Goal: Task Accomplishment & Management: Use online tool/utility

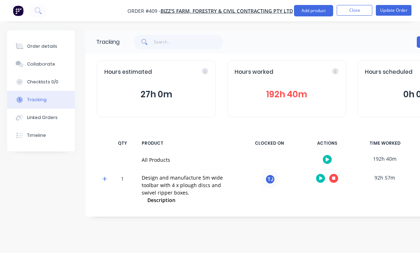
scroll to position [23, 0]
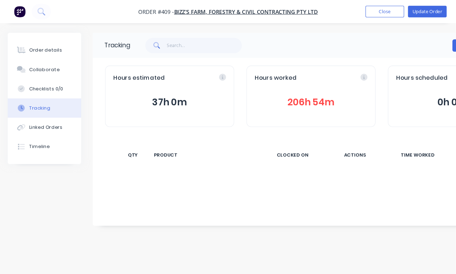
scroll to position [3, 0]
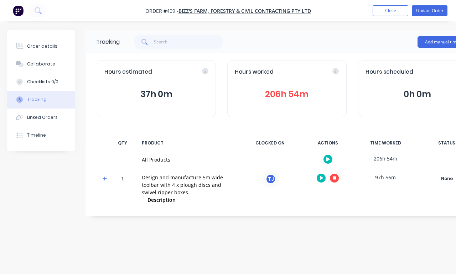
click at [420, 40] on button "Add manual time entry" at bounding box center [447, 41] width 60 height 11
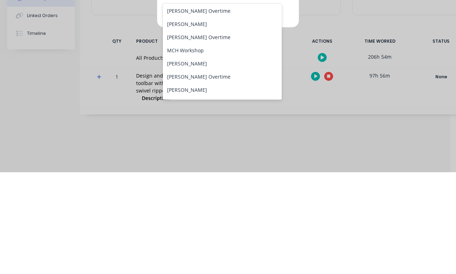
scroll to position [66, 0]
click at [235, 160] on div "Reagan Hurley" at bounding box center [222, 166] width 119 height 13
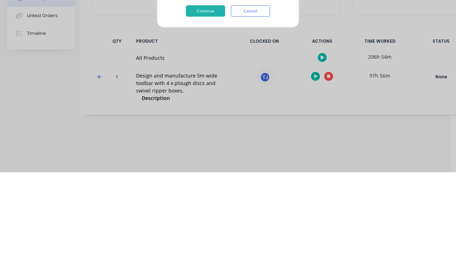
scroll to position [25, 6]
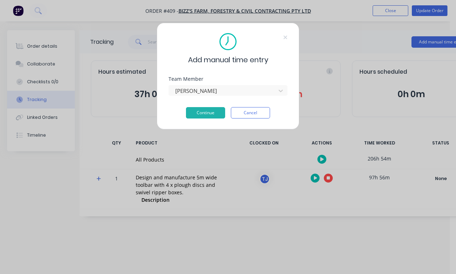
click at [212, 118] on button "Continue" at bounding box center [205, 112] width 39 height 11
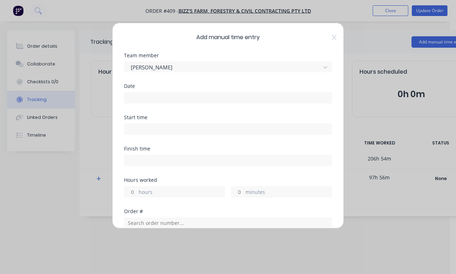
click at [240, 101] on input at bounding box center [227, 98] width 207 height 11
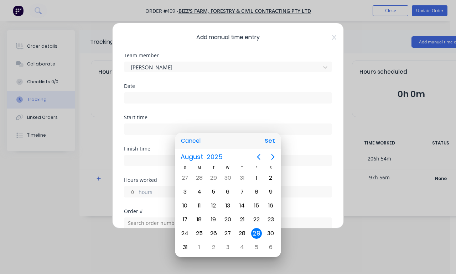
click at [274, 141] on button "Set" at bounding box center [270, 141] width 16 height 13
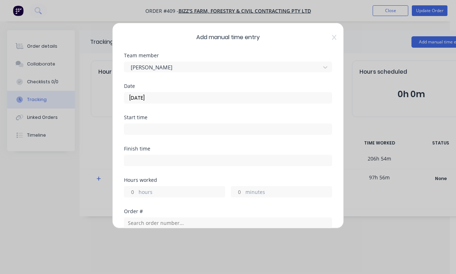
click at [249, 97] on input "29/08/2025" at bounding box center [227, 98] width 207 height 11
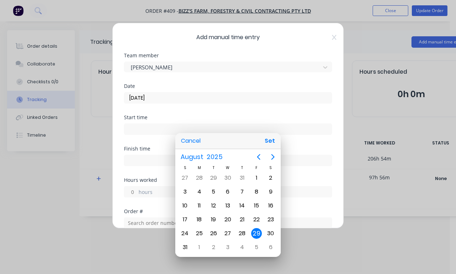
click at [246, 230] on div "28" at bounding box center [242, 234] width 14 height 14
click at [271, 146] on button "Set" at bounding box center [270, 141] width 16 height 13
type input "28/08/2025"
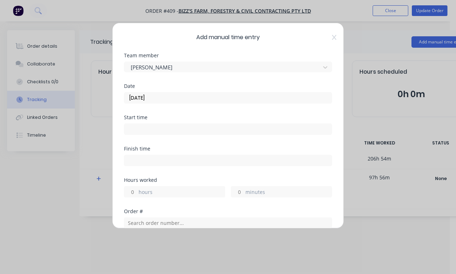
click at [169, 126] on input at bounding box center [227, 129] width 207 height 11
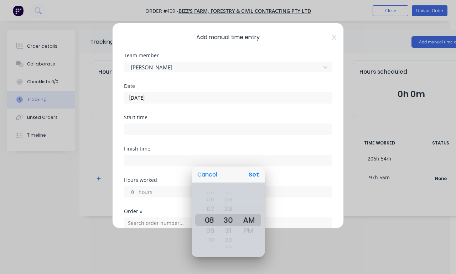
click at [258, 167] on div "Cancel Set" at bounding box center [228, 175] width 73 height 16
click at [256, 172] on button "Set" at bounding box center [254, 174] width 16 height 13
type input "08:30 AM"
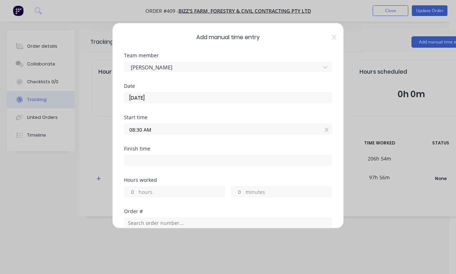
click at [200, 190] on label "hours" at bounding box center [182, 192] width 86 height 9
click at [137, 190] on input "hours" at bounding box center [130, 192] width 12 height 11
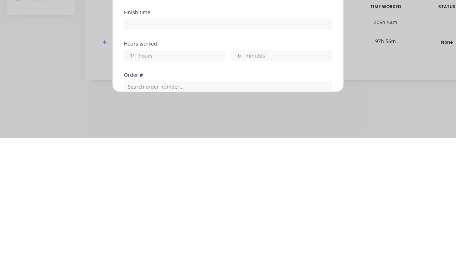
type input "11"
click at [268, 188] on label "minutes" at bounding box center [288, 192] width 86 height 9
click at [244, 187] on input "minutes" at bounding box center [237, 192] width 12 height 11
type input "07:30 PM"
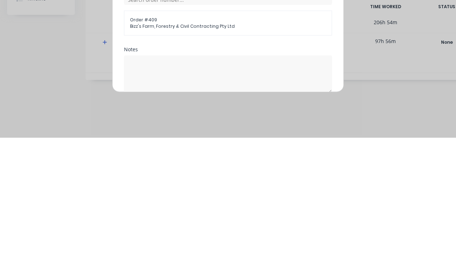
type input "15"
click at [309, 122] on div "Order # Order # 409 Bizz's Farm, Forestry & Civil Contracting Pty Ltd" at bounding box center [228, 152] width 208 height 61
type input "07:45 PM"
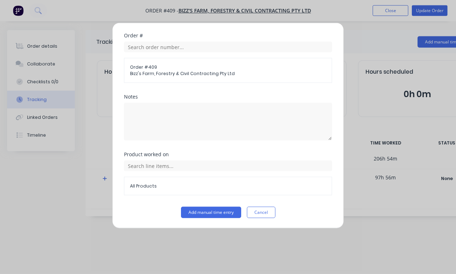
scroll to position [176, 0]
click at [212, 210] on button "Add manual time entry" at bounding box center [211, 212] width 60 height 11
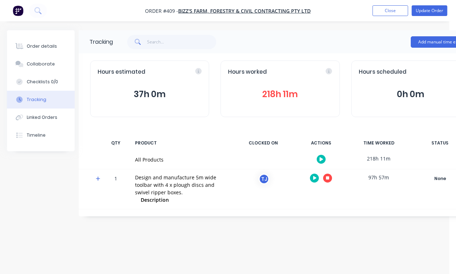
scroll to position [25, 17]
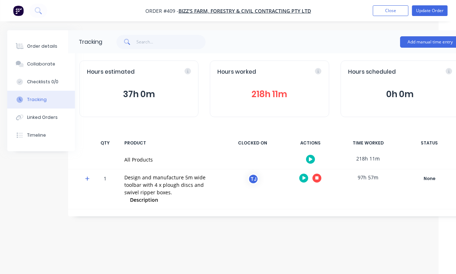
click at [310, 61] on div "Hours worked 218h 11m" at bounding box center [269, 89] width 119 height 57
click at [322, 61] on div "Hours worked 218h 11m" at bounding box center [269, 89] width 119 height 57
click at [318, 68] on div "Hours worked" at bounding box center [269, 72] width 104 height 8
click at [246, 88] on button "218h 11m" at bounding box center [269, 95] width 104 height 14
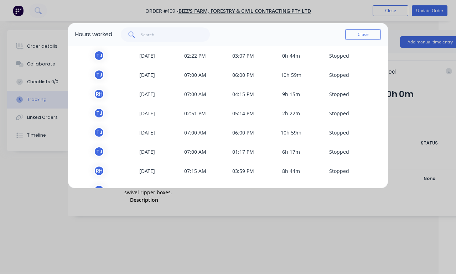
scroll to position [448, 0]
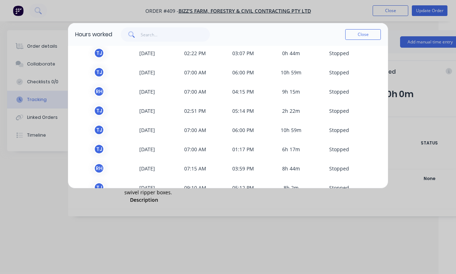
click at [358, 39] on button "Close" at bounding box center [363, 34] width 36 height 11
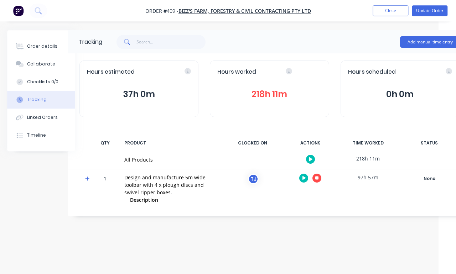
scroll to position [0, 17]
click at [390, 15] on button "Close" at bounding box center [391, 10] width 36 height 11
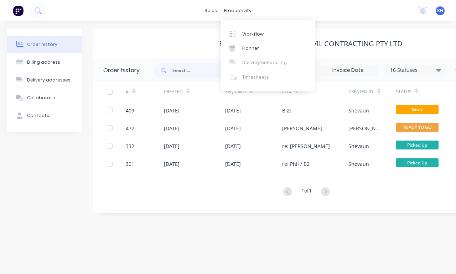
click at [267, 32] on link "Workflow" at bounding box center [268, 34] width 94 height 14
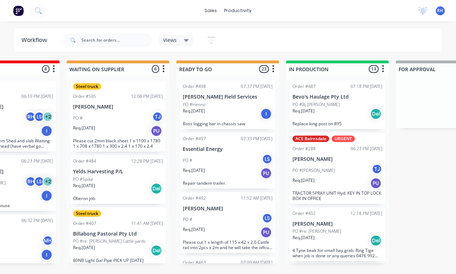
scroll to position [0, 175]
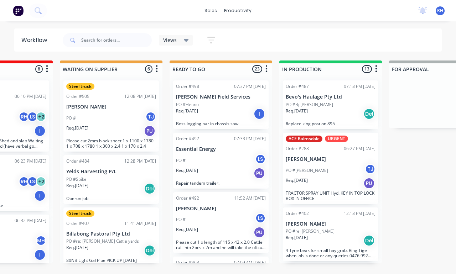
click at [342, 107] on div "PO #Bj bev" at bounding box center [331, 105] width 90 height 6
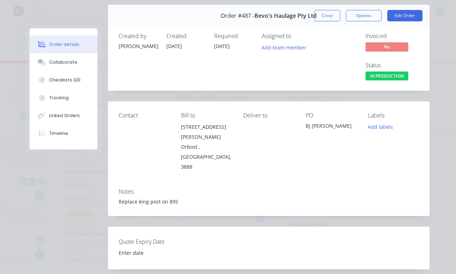
scroll to position [11, 0]
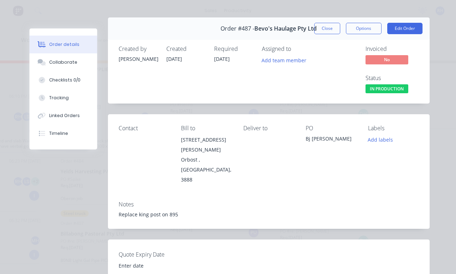
click at [57, 99] on div "Tracking" at bounding box center [59, 98] width 20 height 6
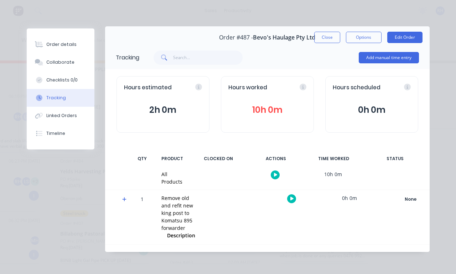
scroll to position [1, 0]
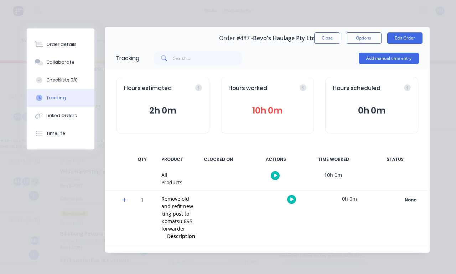
click at [263, 88] on span "Hours worked" at bounding box center [247, 88] width 39 height 8
click at [301, 83] on div "Hours worked 10h 0m" at bounding box center [267, 105] width 93 height 57
click at [248, 88] on span "Hours worked" at bounding box center [247, 88] width 39 height 8
click at [255, 91] on span "Hours worked" at bounding box center [247, 88] width 39 height 8
click at [303, 90] on icon at bounding box center [303, 87] width 6 height 6
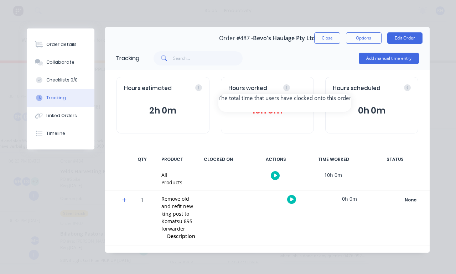
click at [264, 105] on button "10h 0m" at bounding box center [267, 111] width 78 height 14
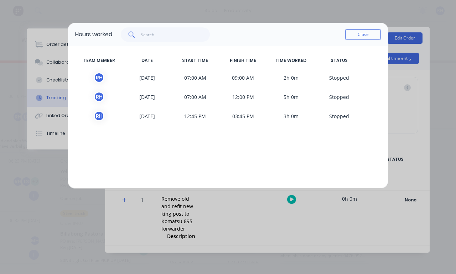
click at [50, 188] on div "Hours worked Close TEAM MEMBER DATE START TIME FINISH TIME TIME WORKED STATUS R…" at bounding box center [228, 137] width 456 height 274
click at [46, 192] on div "Hours worked Close TEAM MEMBER DATE START TIME FINISH TIME TIME WORKED STATUS R…" at bounding box center [228, 137] width 456 height 274
click at [354, 35] on button "Close" at bounding box center [363, 34] width 36 height 11
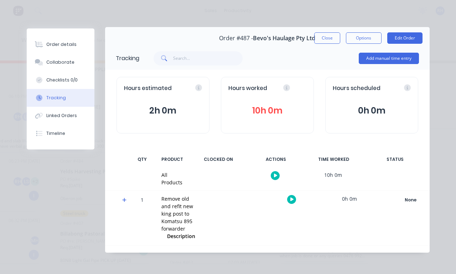
click at [51, 45] on div "Order details" at bounding box center [61, 44] width 30 height 6
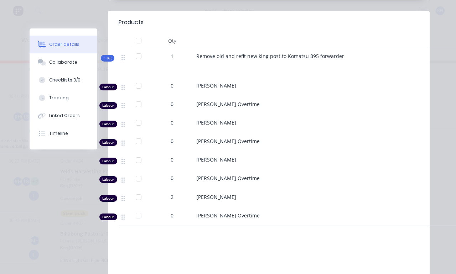
scroll to position [227, 0]
